Goal: Transaction & Acquisition: Purchase product/service

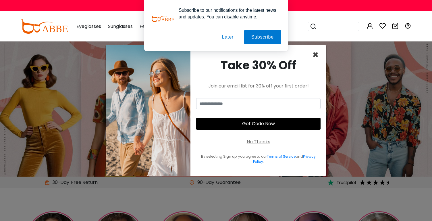
click at [316, 53] on span "×" at bounding box center [315, 54] width 7 height 15
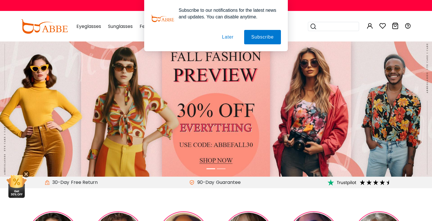
click at [313, 61] on img at bounding box center [216, 108] width 432 height 135
click at [226, 40] on button "Later" at bounding box center [228, 37] width 26 height 14
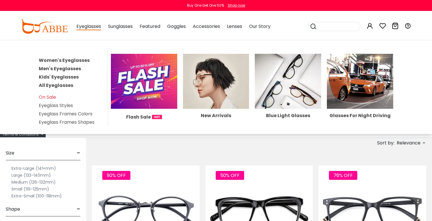
click at [61, 105] on link "Eyeglass Styles" at bounding box center [56, 105] width 34 height 7
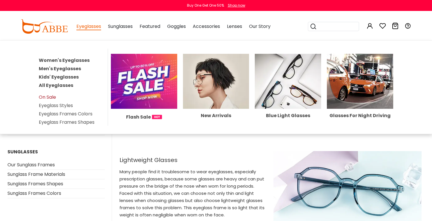
click at [48, 96] on link "On Sale" at bounding box center [47, 97] width 17 height 7
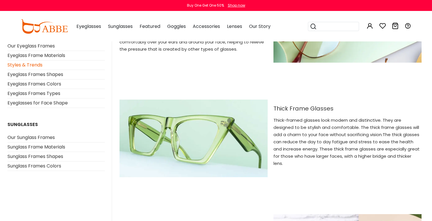
scroll to position [1355, 0]
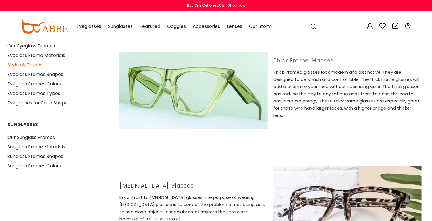
click at [307, 64] on h2 "Thick Frame Glasses" at bounding box center [348, 60] width 148 height 7
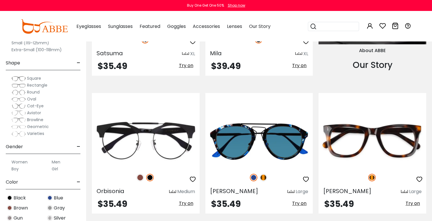
scroll to position [647, 0]
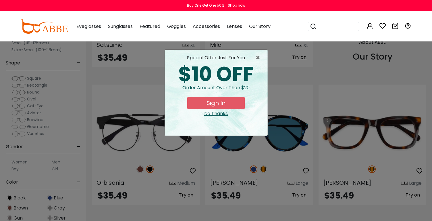
click at [219, 104] on button "Sign In" at bounding box center [215, 103] width 57 height 12
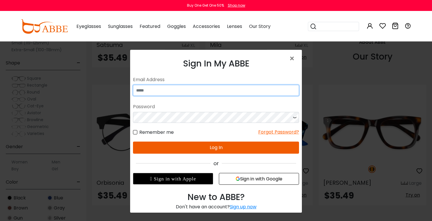
click at [182, 88] on input "email" at bounding box center [216, 89] width 166 height 11
type input "**********"
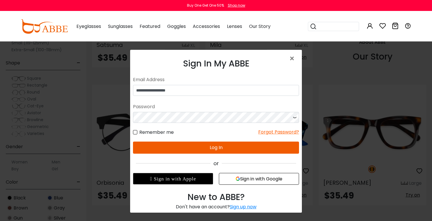
click at [254, 181] on button "Sign in with Google" at bounding box center [259, 178] width 80 height 12
click at [259, 180] on button "Sign in with Google" at bounding box center [259, 178] width 80 height 12
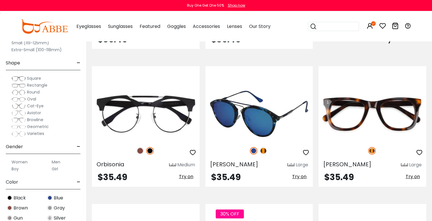
scroll to position [667, 0]
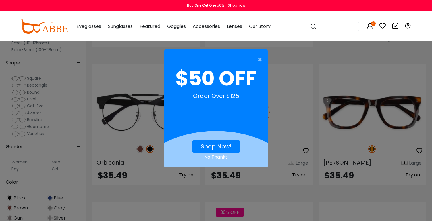
click at [220, 157] on div "No Thanks" at bounding box center [215, 156] width 103 height 7
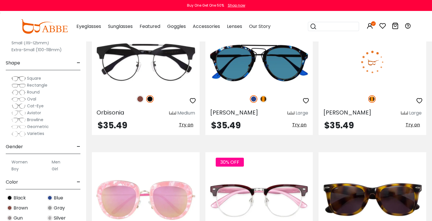
scroll to position [718, 0]
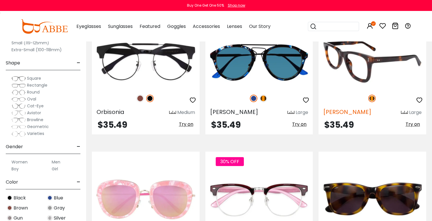
click at [334, 111] on span "Dean" at bounding box center [347, 112] width 48 height 8
click at [332, 112] on span "Dean" at bounding box center [347, 112] width 48 height 8
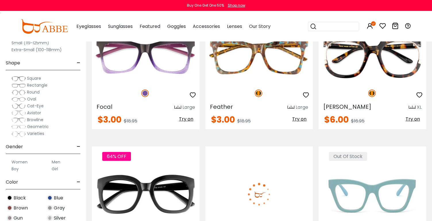
scroll to position [1987, 0]
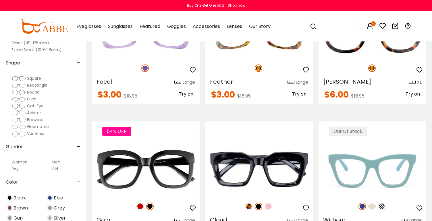
click at [54, 161] on label "Men" at bounding box center [56, 161] width 9 height 7
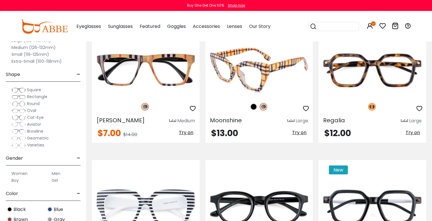
scroll to position [1401, 0]
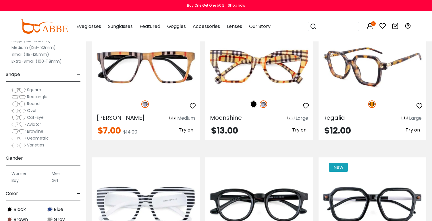
click at [417, 104] on icon "button" at bounding box center [419, 105] width 7 height 7
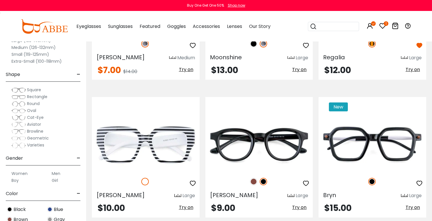
scroll to position [1420, 0]
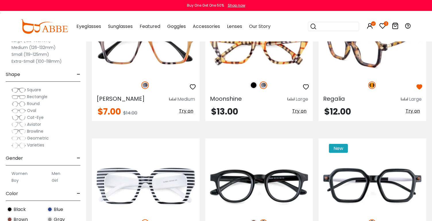
click at [357, 81] on div at bounding box center [373, 85] width 108 height 12
click at [334, 99] on span "Regalia" at bounding box center [334, 99] width 22 height 8
click at [353, 106] on div "Regalia Large $12.00 Try on" at bounding box center [373, 61] width 108 height 120
click at [370, 45] on img at bounding box center [373, 48] width 108 height 54
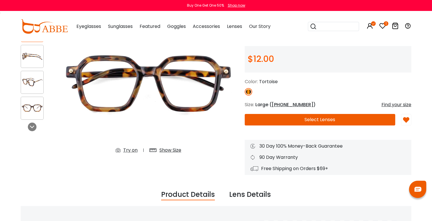
scroll to position [58, 0]
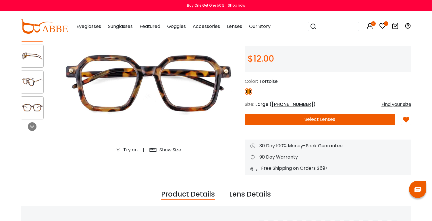
click at [132, 149] on div "Try on" at bounding box center [130, 149] width 14 height 7
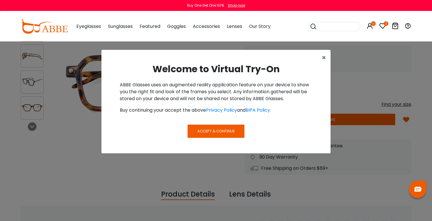
click at [209, 124] on button "Accept & Continue" at bounding box center [216, 130] width 57 height 13
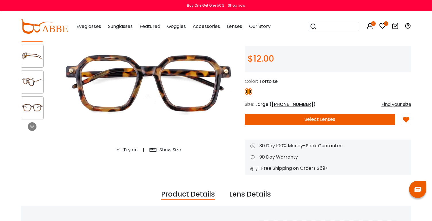
click at [132, 150] on div "Try on" at bounding box center [130, 149] width 14 height 7
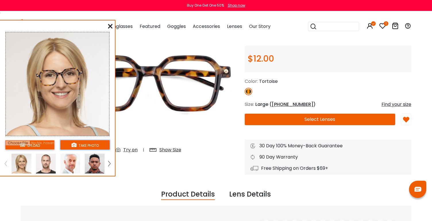
click at [80, 145] on button "take photo" at bounding box center [84, 144] width 49 height 9
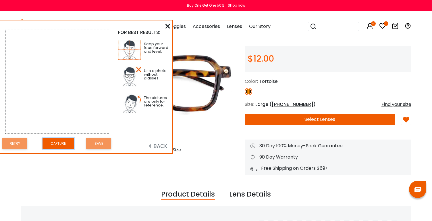
click at [61, 145] on button "Capture" at bounding box center [59, 143] width 32 height 11
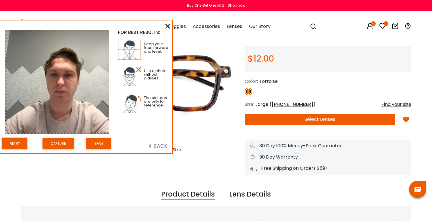
click at [18, 143] on button "Retry" at bounding box center [14, 143] width 25 height 11
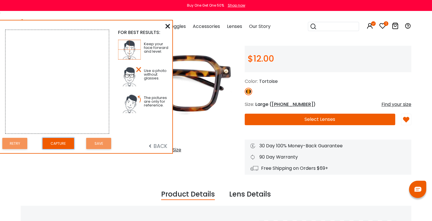
click at [63, 144] on button "Capture" at bounding box center [59, 143] width 32 height 11
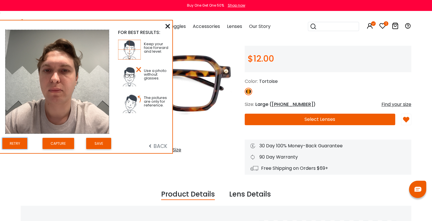
click at [18, 143] on button "Retry" at bounding box center [14, 143] width 25 height 11
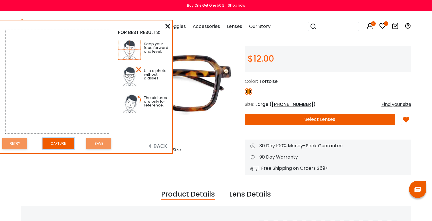
click at [55, 142] on button "Capture" at bounding box center [59, 143] width 32 height 11
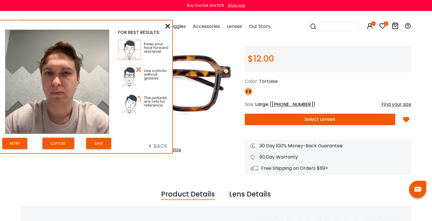
click at [61, 147] on button "Capture" at bounding box center [59, 143] width 32 height 11
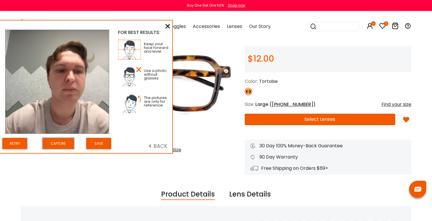
click at [56, 144] on button "Capture" at bounding box center [59, 143] width 32 height 11
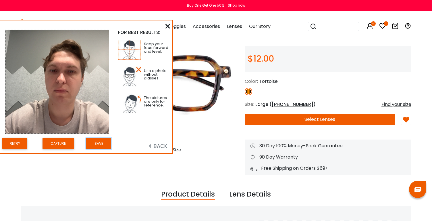
click at [93, 146] on button "Save" at bounding box center [98, 143] width 25 height 11
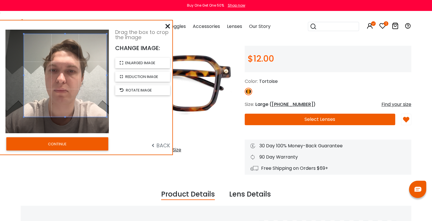
drag, startPoint x: 23, startPoint y: 80, endPoint x: 26, endPoint y: 74, distance: 6.4
click at [26, 74] on span at bounding box center [65, 75] width 83 height 83
click at [62, 147] on button "CONTINUE" at bounding box center [57, 143] width 102 height 13
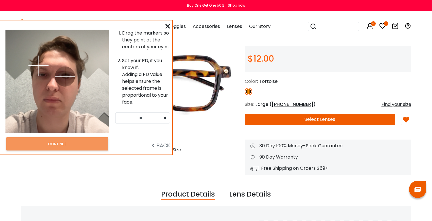
drag, startPoint x: 67, startPoint y: 64, endPoint x: 65, endPoint y: 76, distance: 12.2
click at [65, 76] on img at bounding box center [65, 76] width 20 height 20
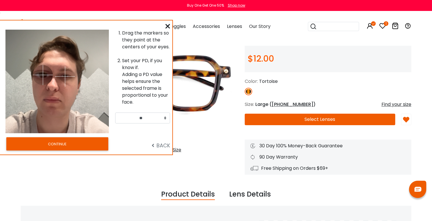
drag, startPoint x: 40, startPoint y: 65, endPoint x: 43, endPoint y: 75, distance: 10.5
click at [43, 75] on img at bounding box center [43, 75] width 20 height 20
click at [68, 144] on button "CONTINUE" at bounding box center [57, 143] width 102 height 13
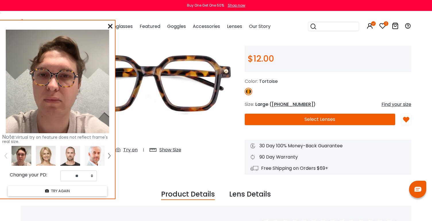
scroll to position [72, 0]
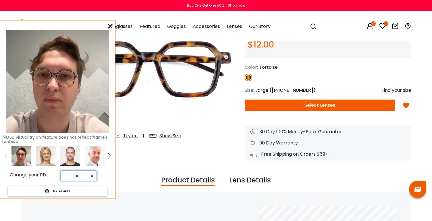
click at [89, 176] on select "** ** ** ** ** ** ** ** ** ** ** ** ** ** ** ** ** ** ** ** ** ** ** ** ** ** *…" at bounding box center [78, 175] width 36 height 11
click at [60, 170] on select "** ** ** ** ** ** ** ** ** ** ** ** ** ** ** ** ** ** ** ** ** ** ** ** ** ** *…" at bounding box center [78, 175] width 36 height 11
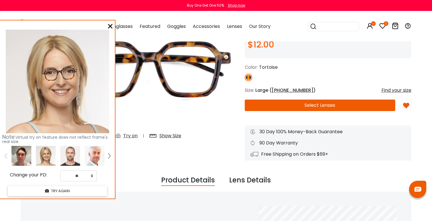
click at [20, 155] on img at bounding box center [21, 156] width 20 height 20
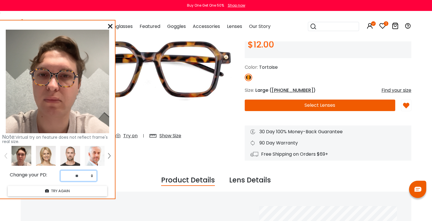
click at [86, 176] on select "** ** ** ** ** ** ** ** ** ** ** ** ** ** ** ** ** ** ** ** ** ** ** ** ** ** *…" at bounding box center [78, 175] width 36 height 11
select select "**"
click at [60, 170] on select "** ** ** ** ** ** ** ** ** ** ** ** ** ** ** ** ** ** ** ** ** ** ** ** ** ** *…" at bounding box center [78, 175] width 36 height 11
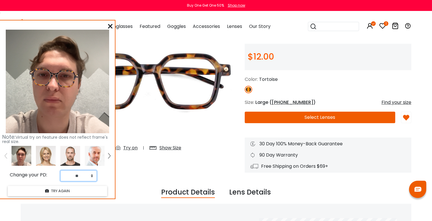
scroll to position [57, 0]
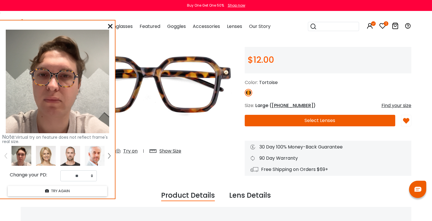
click at [110, 26] on icon at bounding box center [110, 26] width 5 height 5
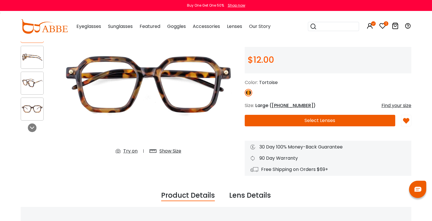
click at [278, 123] on button "Select Lenses" at bounding box center [320, 120] width 151 height 11
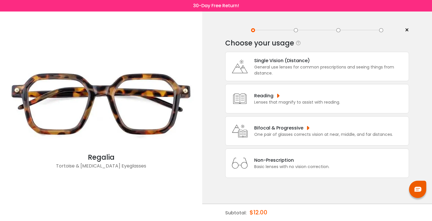
click at [271, 70] on div "General use lenses for common prescriptions and seeing things from distance." at bounding box center [330, 70] width 152 height 12
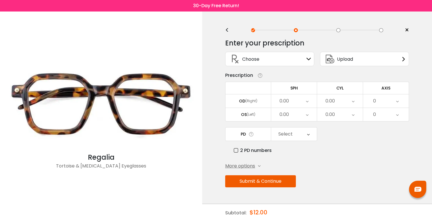
click at [260, 182] on button "Submit & Continue" at bounding box center [260, 181] width 71 height 12
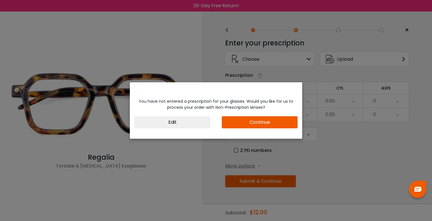
click at [187, 123] on button "Edit" at bounding box center [172, 122] width 76 height 12
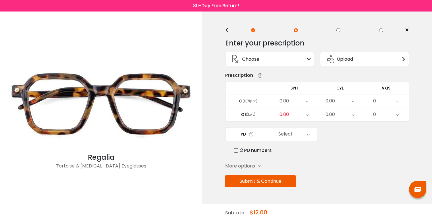
click at [312, 106] on div "0.00" at bounding box center [294, 100] width 46 height 13
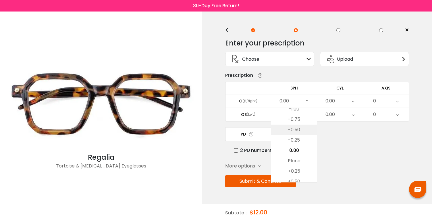
click at [294, 130] on li "-0.50" at bounding box center [294, 129] width 46 height 10
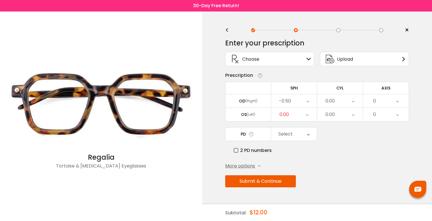
click at [330, 102] on div "0.00" at bounding box center [330, 100] width 9 height 11
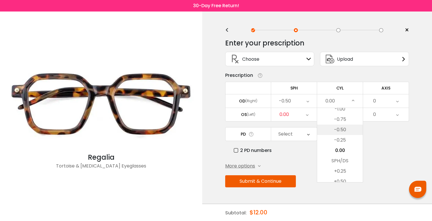
click at [334, 135] on li "-0.50" at bounding box center [340, 129] width 46 height 10
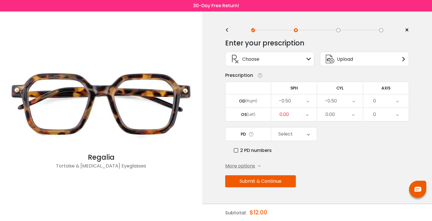
click at [290, 115] on div "0.00" at bounding box center [294, 114] width 46 height 13
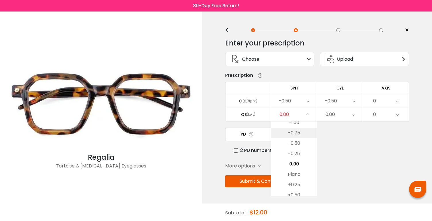
click at [289, 135] on li "-0.75" at bounding box center [294, 133] width 46 height 10
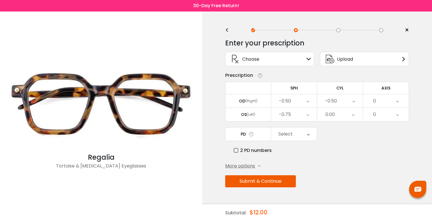
click at [326, 114] on div "0.00" at bounding box center [330, 114] width 9 height 11
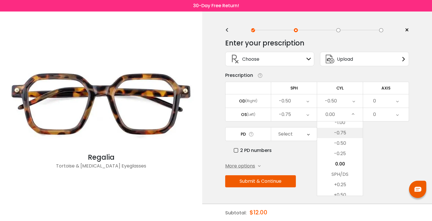
click at [327, 137] on li "-0.75" at bounding box center [340, 133] width 46 height 10
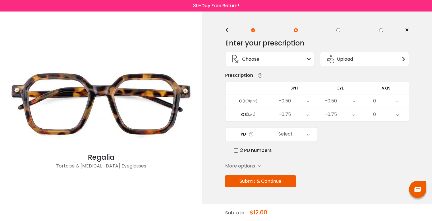
click at [381, 98] on div "0" at bounding box center [386, 100] width 46 height 13
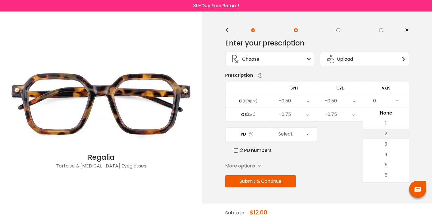
click at [384, 138] on li "2" at bounding box center [386, 133] width 46 height 10
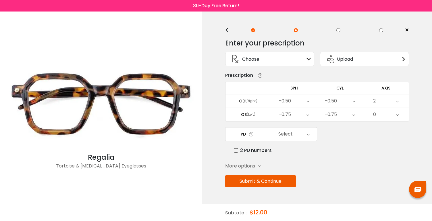
click at [384, 109] on div "0" at bounding box center [386, 114] width 46 height 13
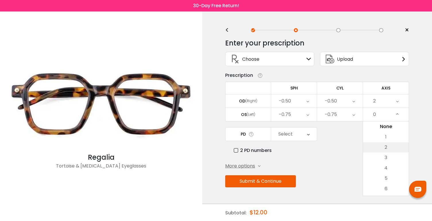
click at [382, 145] on li "2" at bounding box center [386, 147] width 46 height 10
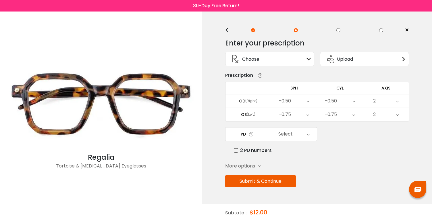
click at [288, 136] on div "Select" at bounding box center [285, 133] width 14 height 11
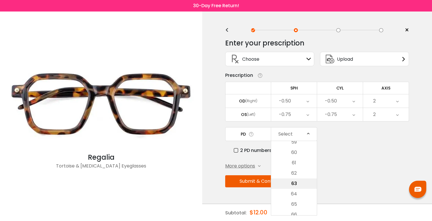
click at [300, 186] on li "63" at bounding box center [294, 183] width 46 height 10
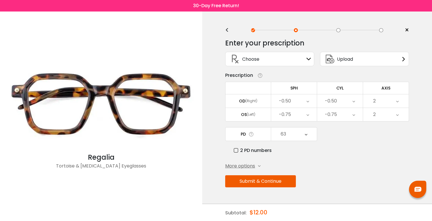
click at [277, 182] on button "Submit & Continue" at bounding box center [260, 181] width 71 height 12
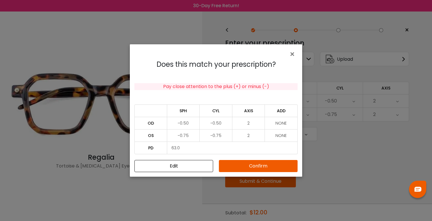
click at [248, 164] on button "Confirm" at bounding box center [258, 166] width 79 height 12
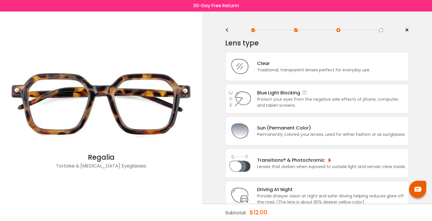
click at [274, 101] on div "Protect your eyes from the negative side effects of phone, computer, and tablet…" at bounding box center [331, 102] width 149 height 12
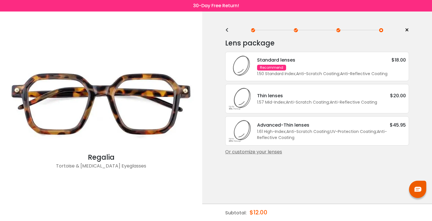
click at [225, 29] on div "< × Choose your usage Single Vision (Distance) This lens helps you see details …" at bounding box center [317, 115] width 230 height 209
click at [227, 29] on div "<" at bounding box center [229, 30] width 9 height 5
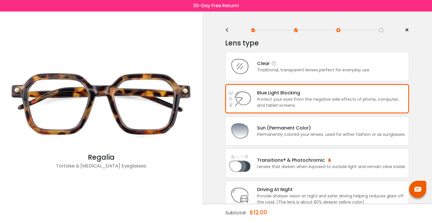
click at [268, 77] on div "Clear Traditional, transparent lenses perfect for everyday use." at bounding box center [317, 66] width 184 height 29
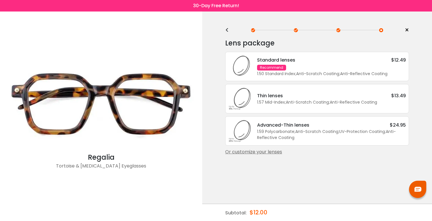
click at [229, 33] on div "< ×" at bounding box center [317, 30] width 184 height 9
click at [228, 32] on div "<" at bounding box center [229, 30] width 9 height 5
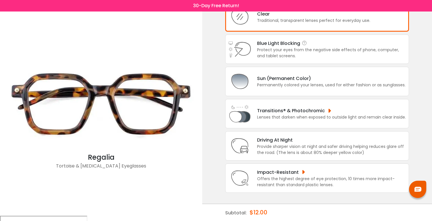
scroll to position [52, 0]
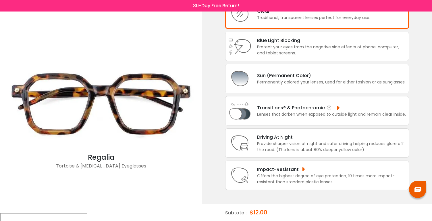
click at [277, 111] on div "Transitions® & Photochromic" at bounding box center [331, 107] width 149 height 7
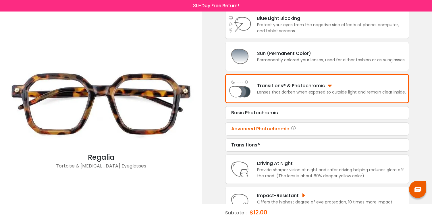
scroll to position [101, 0]
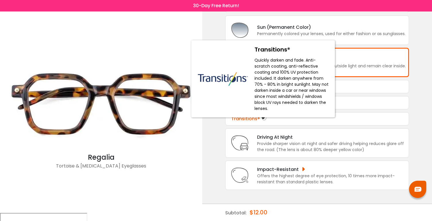
click at [261, 122] on icon at bounding box center [264, 118] width 6 height 7
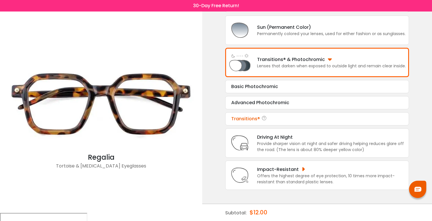
click at [241, 122] on div "Transitions®" at bounding box center [317, 118] width 172 height 7
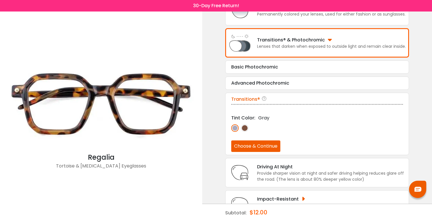
scroll to position [122, 0]
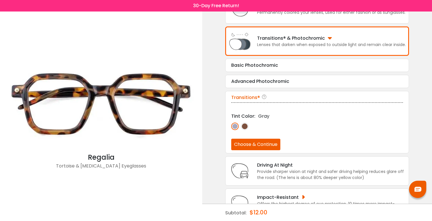
click at [245, 130] on img at bounding box center [244, 125] width 7 height 7
click at [247, 144] on button "Choose & Continue" at bounding box center [255, 144] width 49 height 11
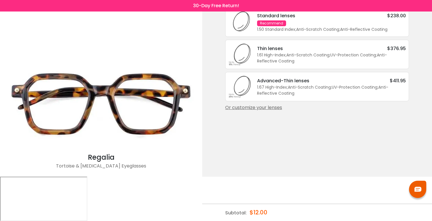
scroll to position [0, 0]
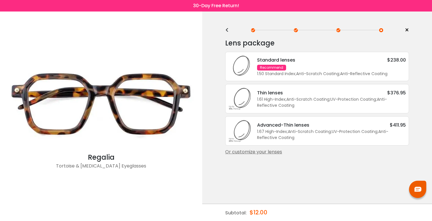
click at [227, 31] on div "<" at bounding box center [229, 30] width 9 height 5
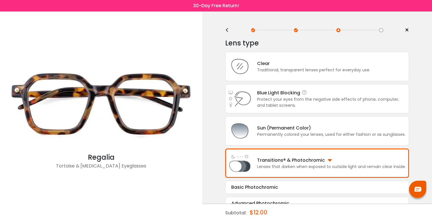
click at [255, 108] on div "Blue Light Blocking Blue Light Blocking Blue Light blocking lenses offer the be…" at bounding box center [328, 98] width 155 height 19
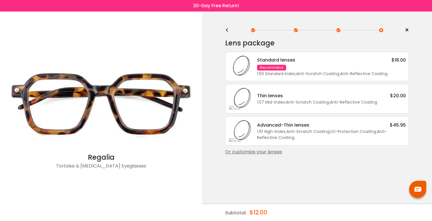
click at [291, 72] on div "1.50 Standard Index ; Anti-Scratch Coating ; Anti-Reflective Coating ;" at bounding box center [331, 74] width 149 height 6
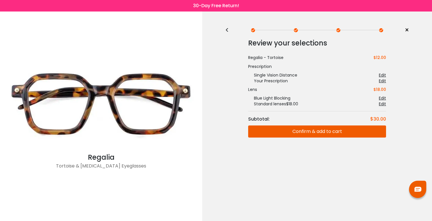
click at [341, 130] on button "Confirm & add to cart" at bounding box center [317, 131] width 138 height 12
